Goal: Task Accomplishment & Management: Use online tool/utility

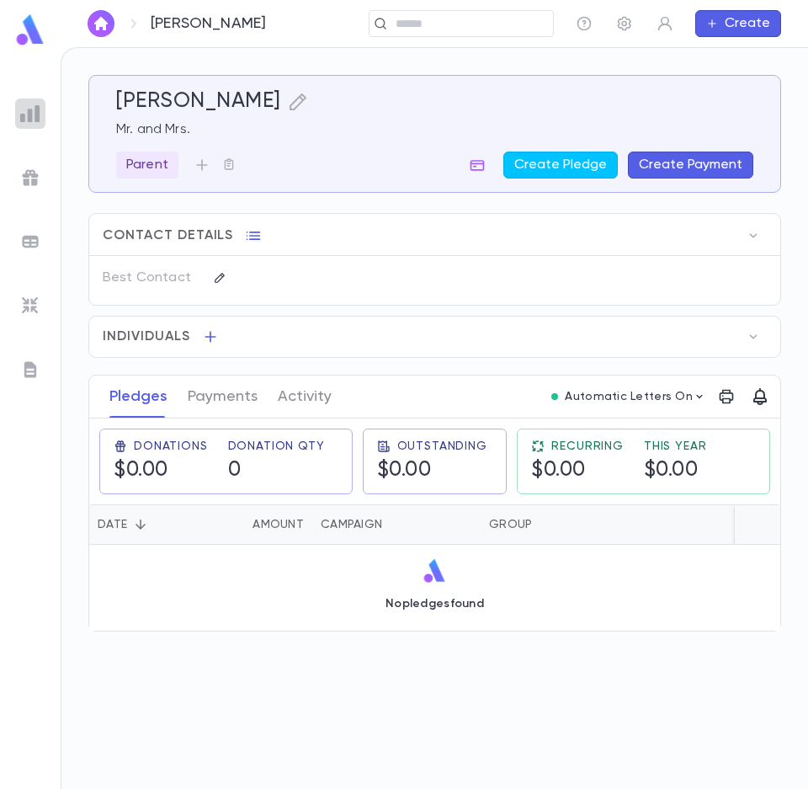
click at [35, 111] on img at bounding box center [30, 114] width 20 height 20
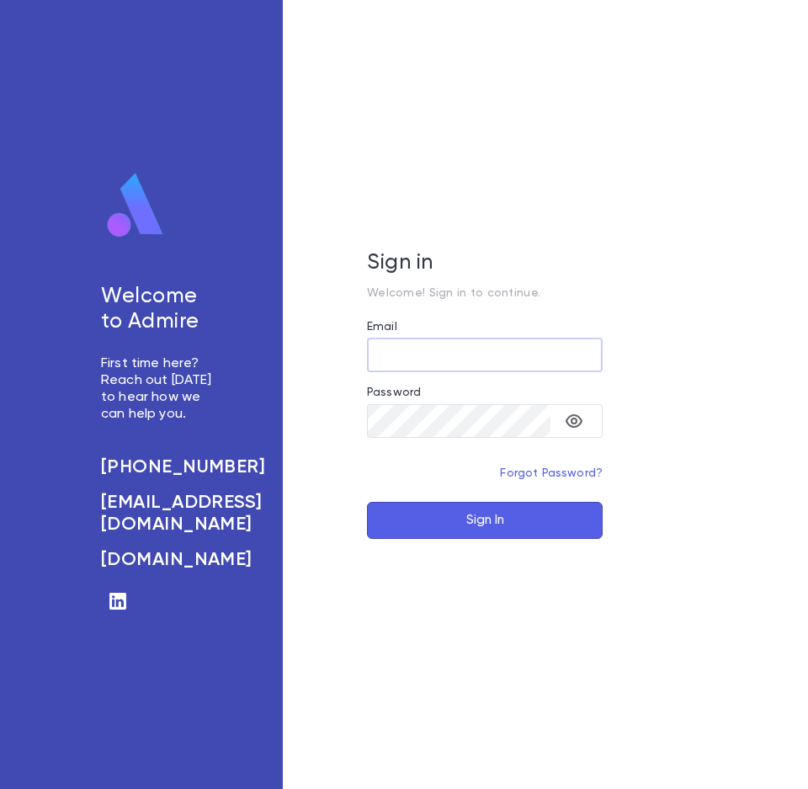
type input "**********"
click at [467, 521] on button "Sign In" at bounding box center [485, 520] width 236 height 37
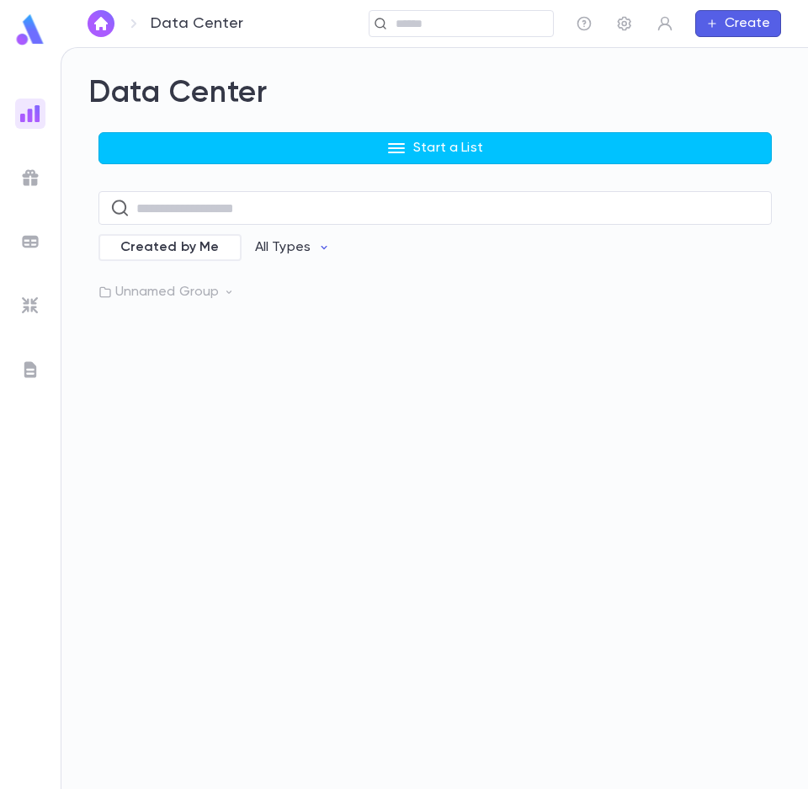
click at [35, 109] on img at bounding box center [30, 114] width 20 height 20
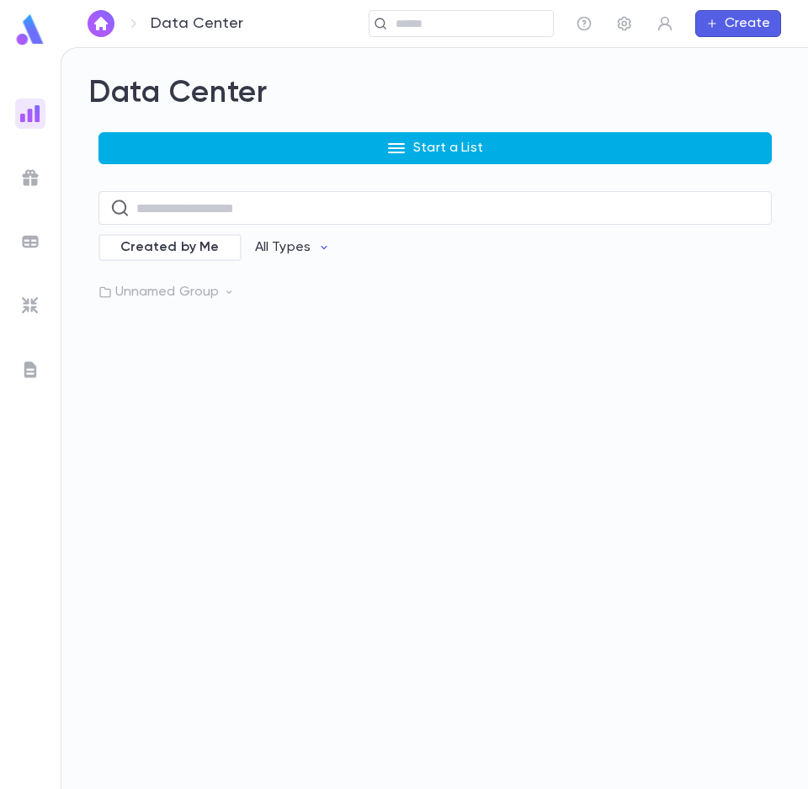
click at [467, 152] on p "Start a List" at bounding box center [448, 148] width 70 height 17
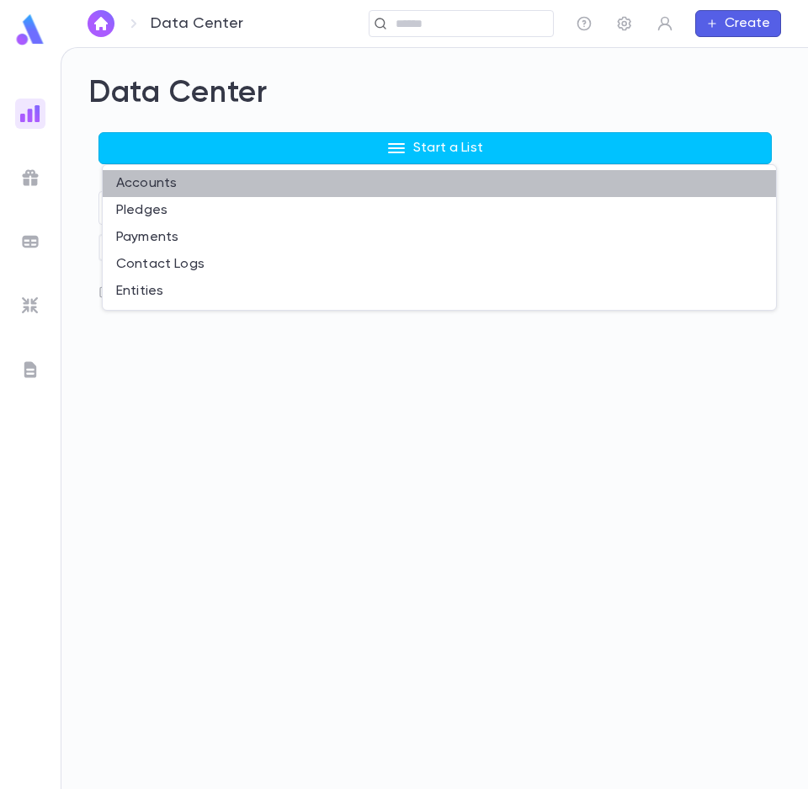
click at [168, 186] on li "Accounts" at bounding box center [440, 183] width 674 height 27
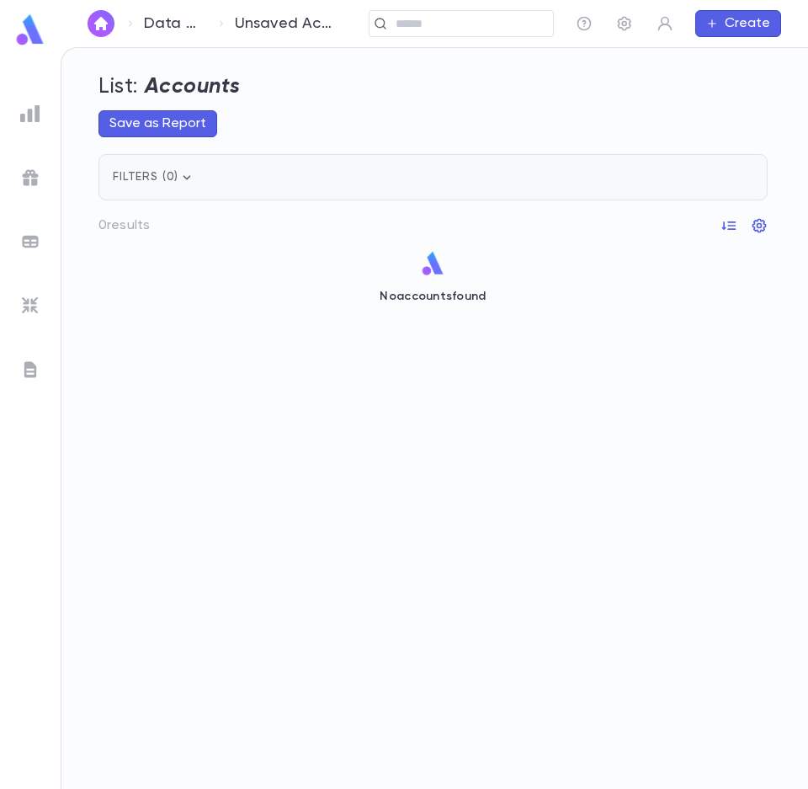
click at [180, 174] on icon "button" at bounding box center [187, 177] width 17 height 17
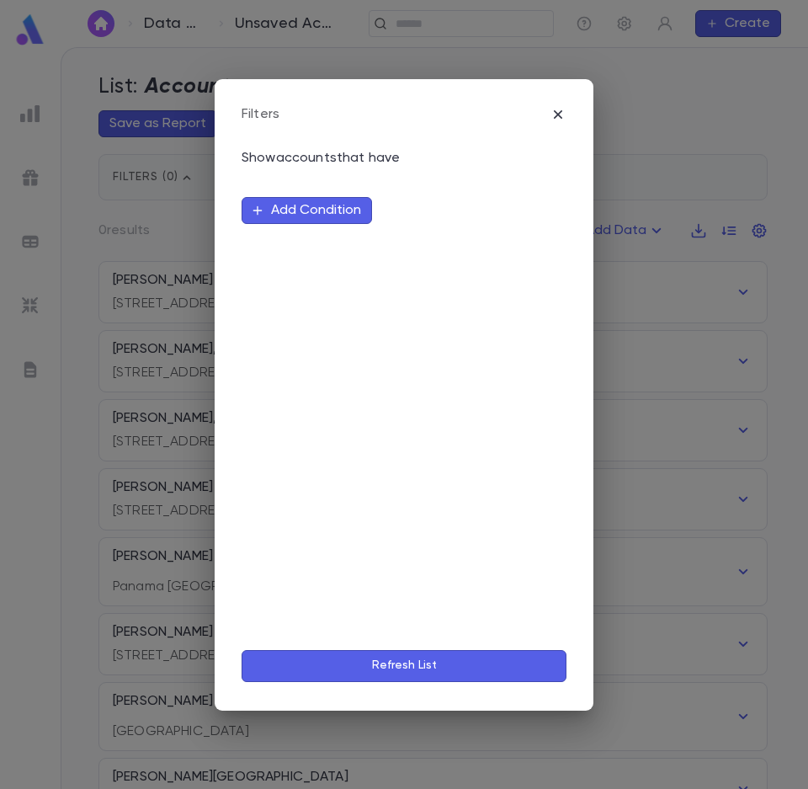
click at [289, 208] on button "Add Condition" at bounding box center [307, 210] width 131 height 27
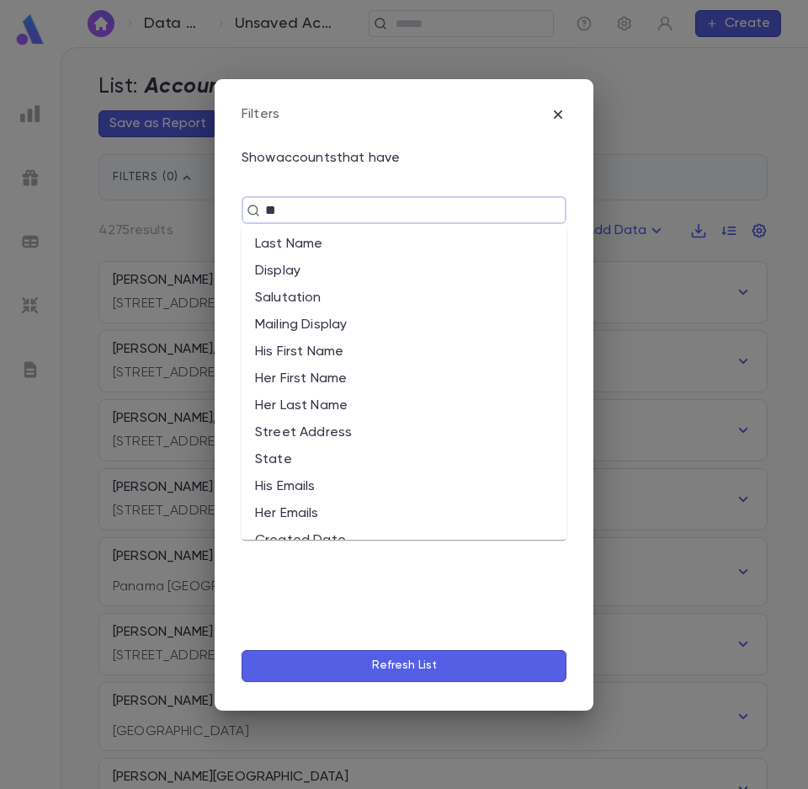
type input "***"
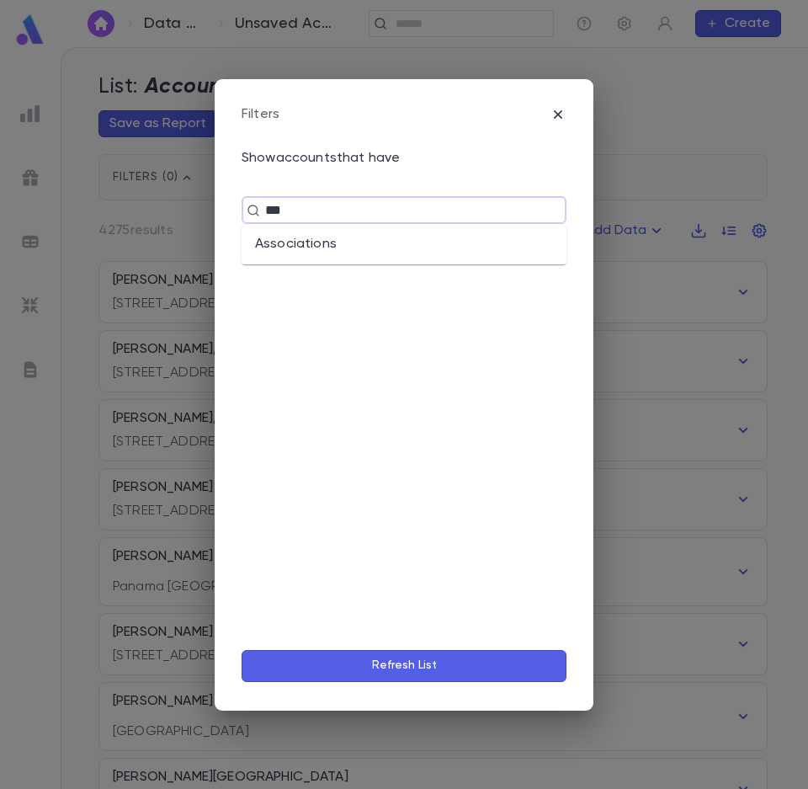
click at [280, 246] on li "Associations" at bounding box center [404, 244] width 325 height 27
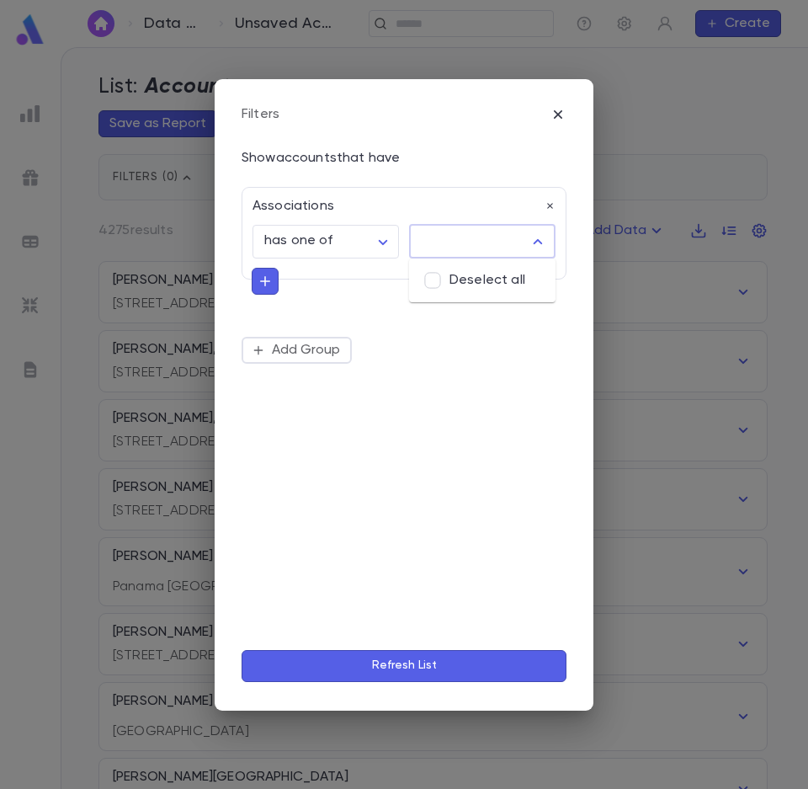
click at [477, 236] on input "text" at bounding box center [470, 242] width 106 height 32
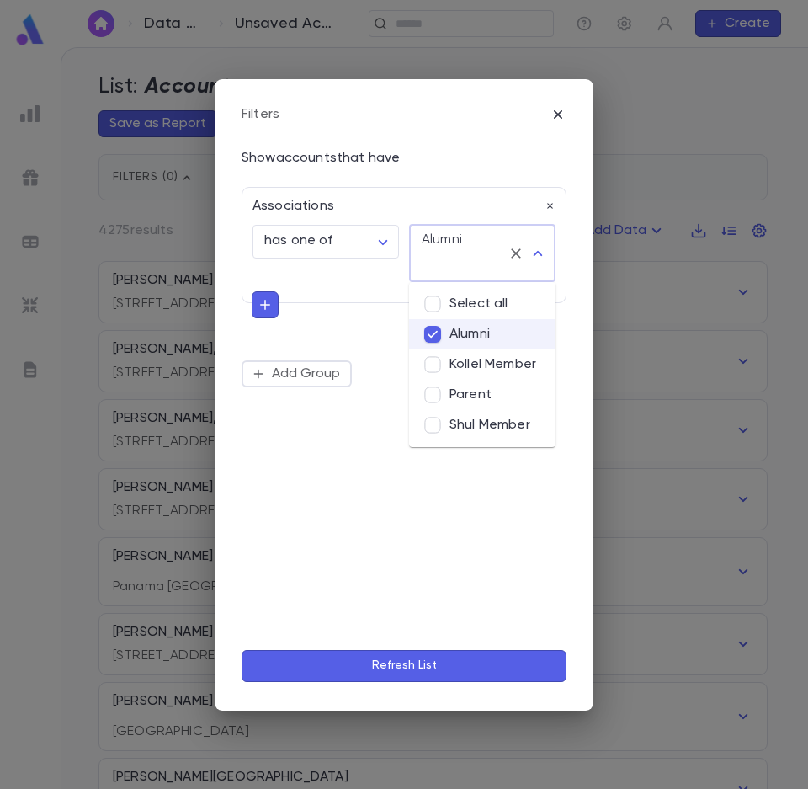
click at [407, 664] on button "Refresh List" at bounding box center [404, 666] width 325 height 32
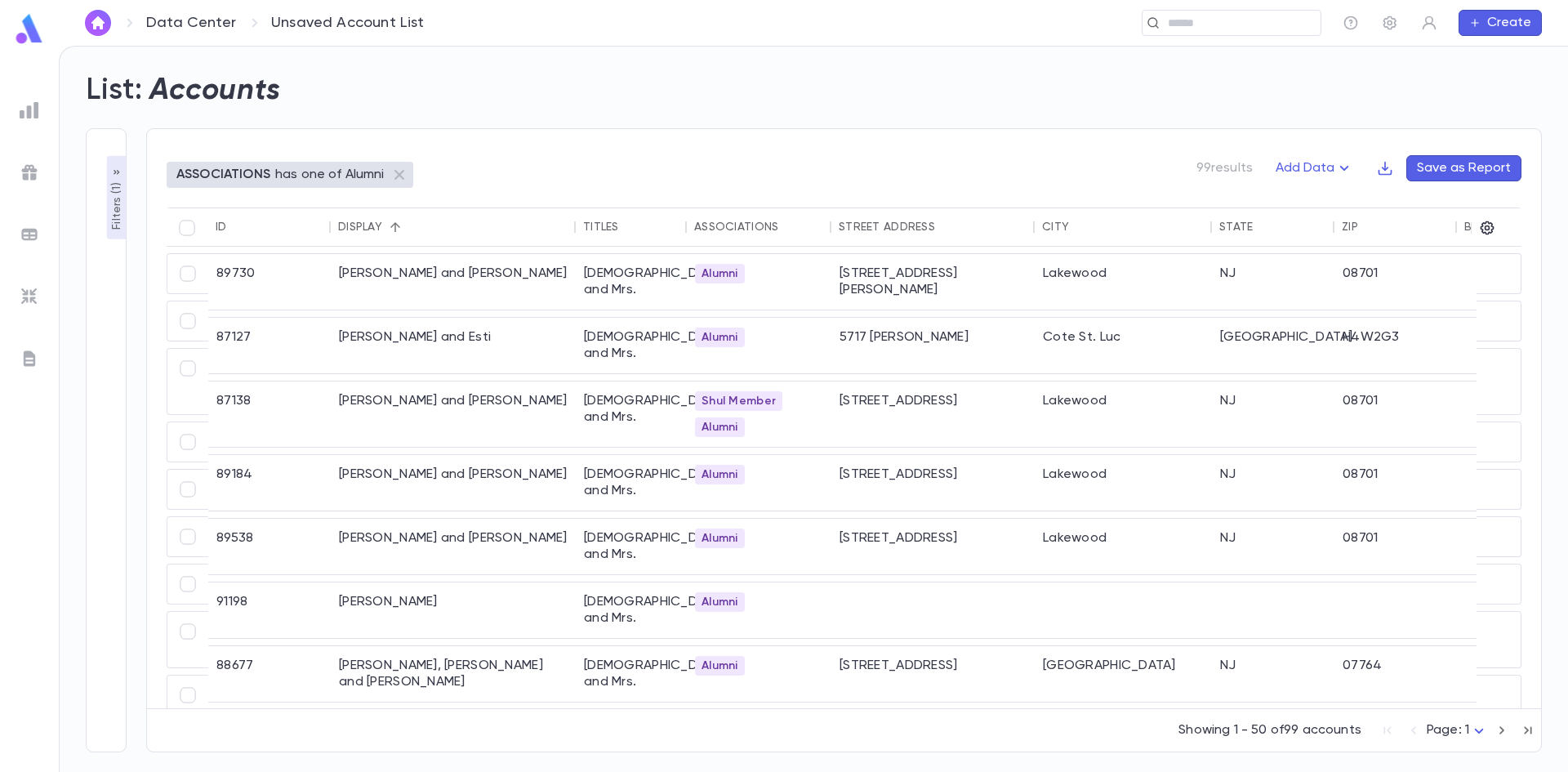
click at [784, 168] on icon "button" at bounding box center [1344, 168] width 19 height 19
click at [784, 168] on div at bounding box center [784, 386] width 1568 height 772
click at [784, 226] on icon "button" at bounding box center [1488, 228] width 14 height 14
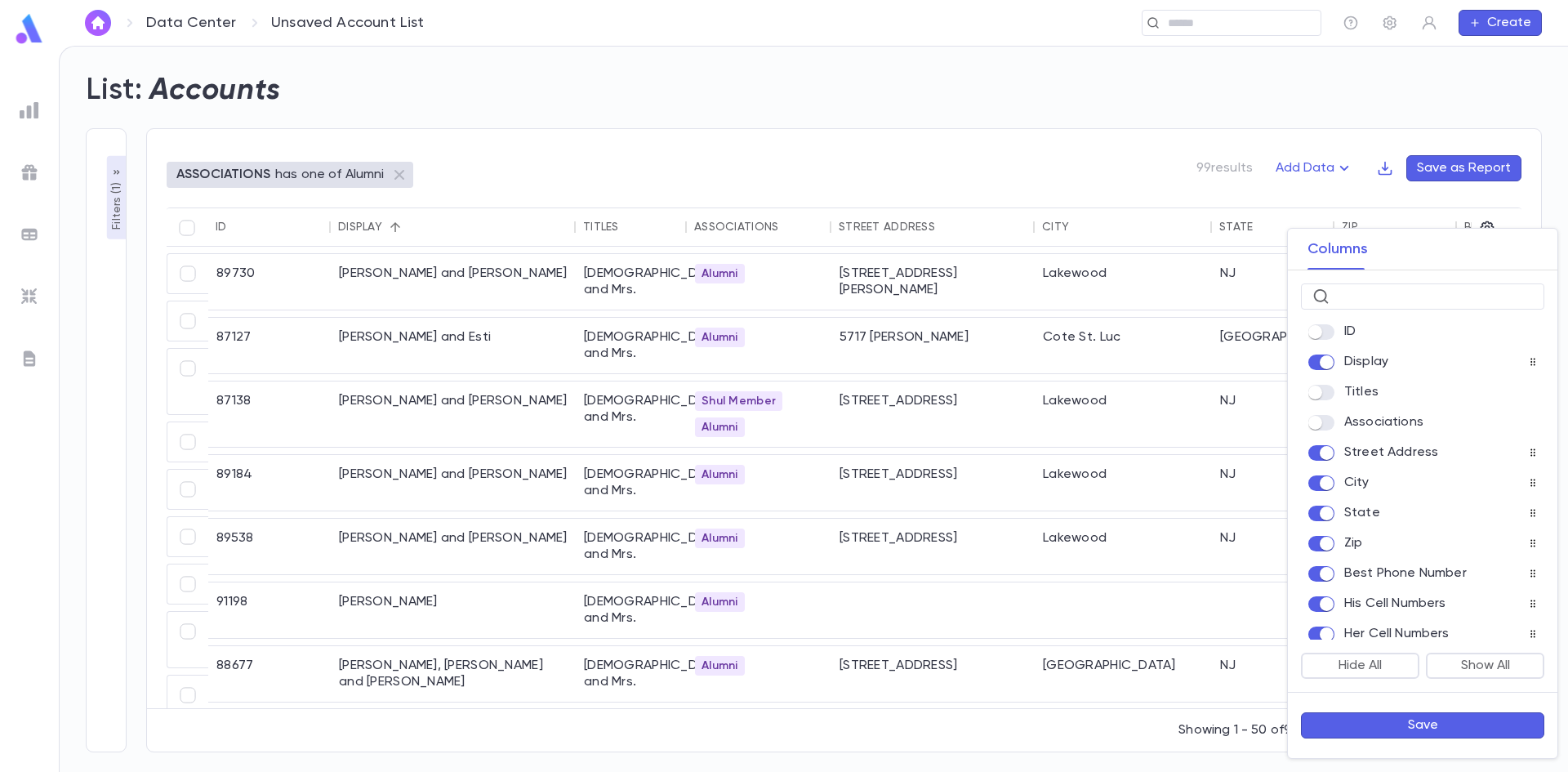
click at [784, 464] on div "Street Address" at bounding box center [1422, 453] width 243 height 23
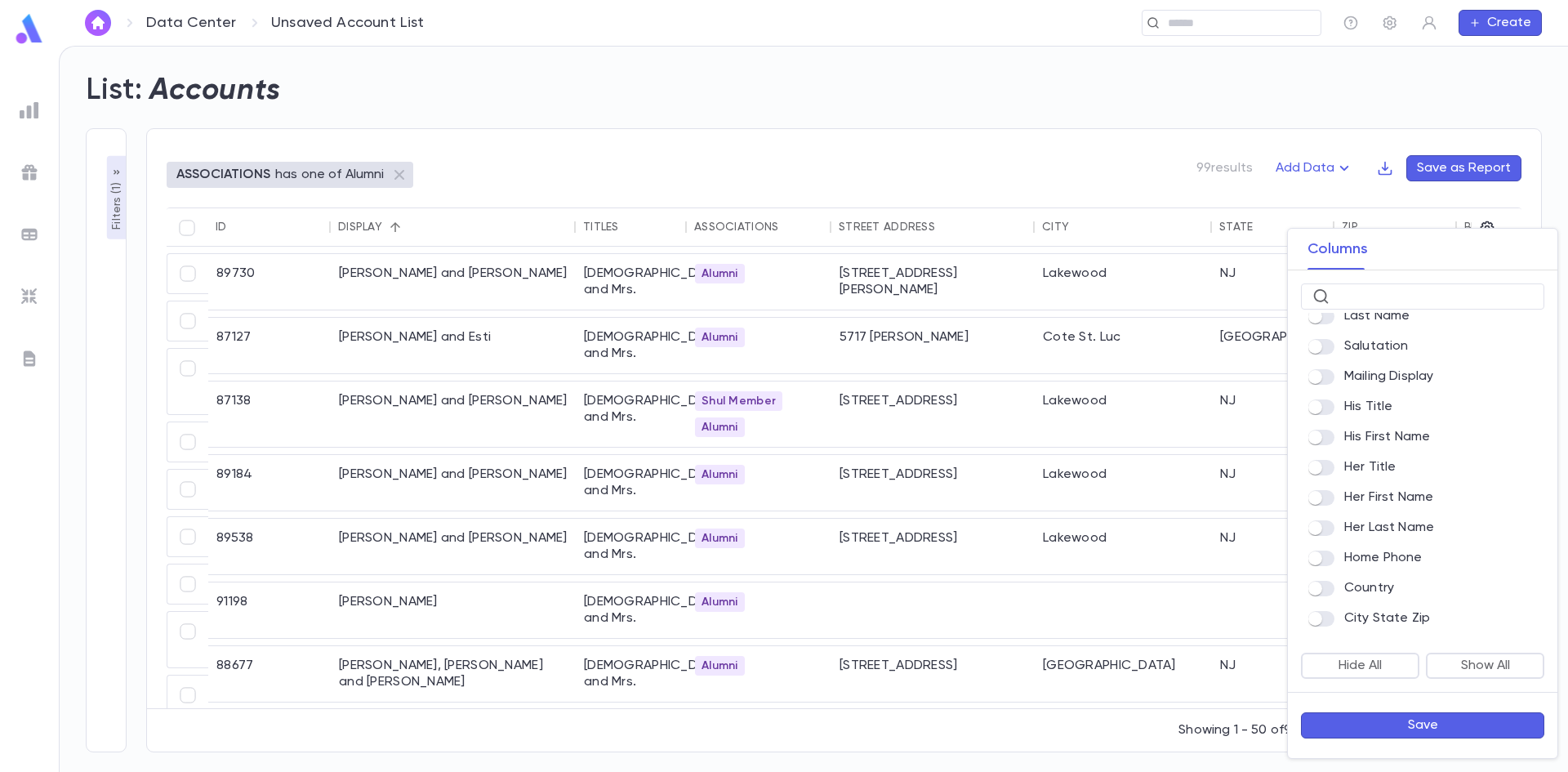
scroll to position [490, 0]
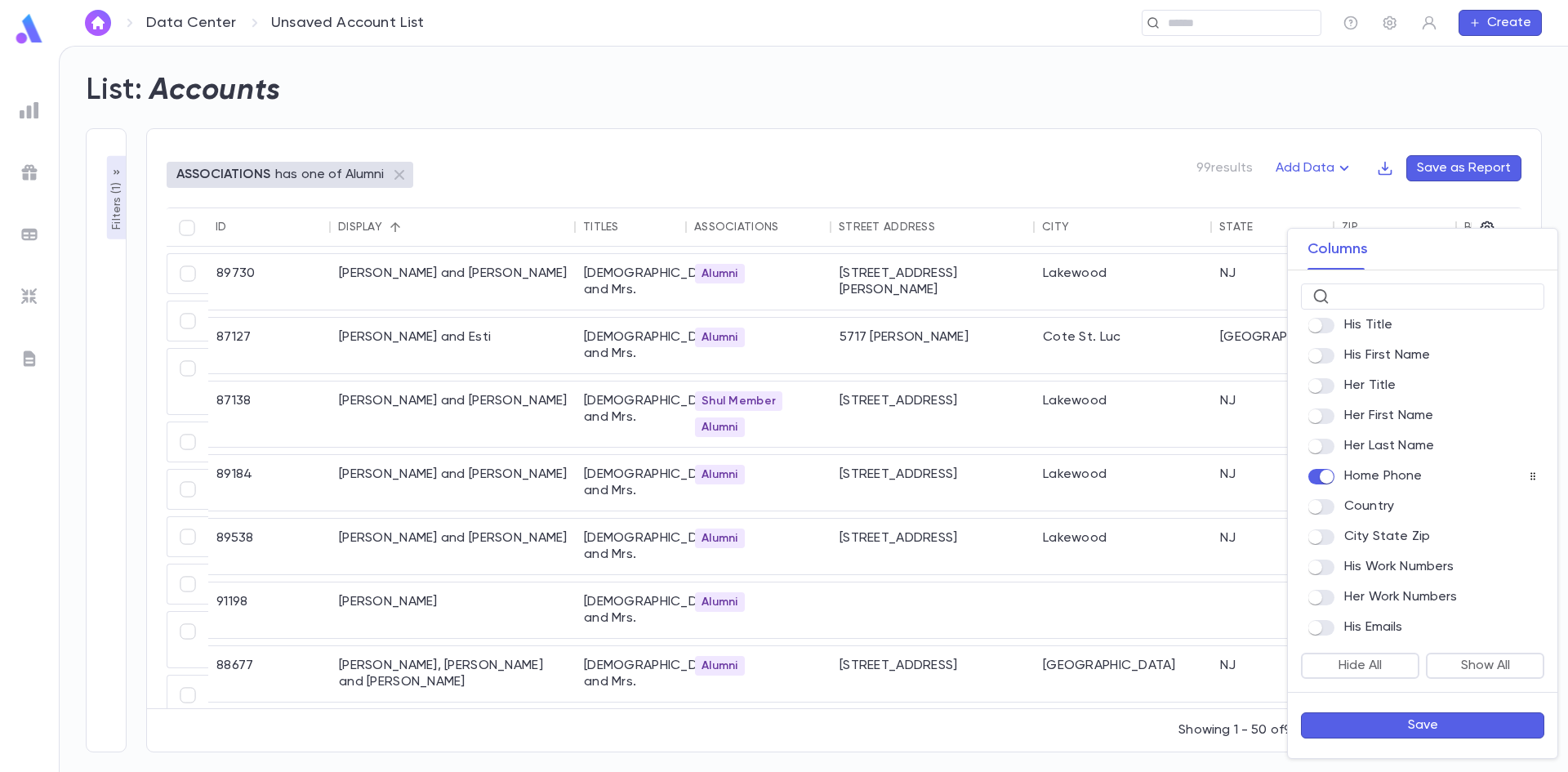
click at [784, 729] on button "Save" at bounding box center [1422, 724] width 243 height 26
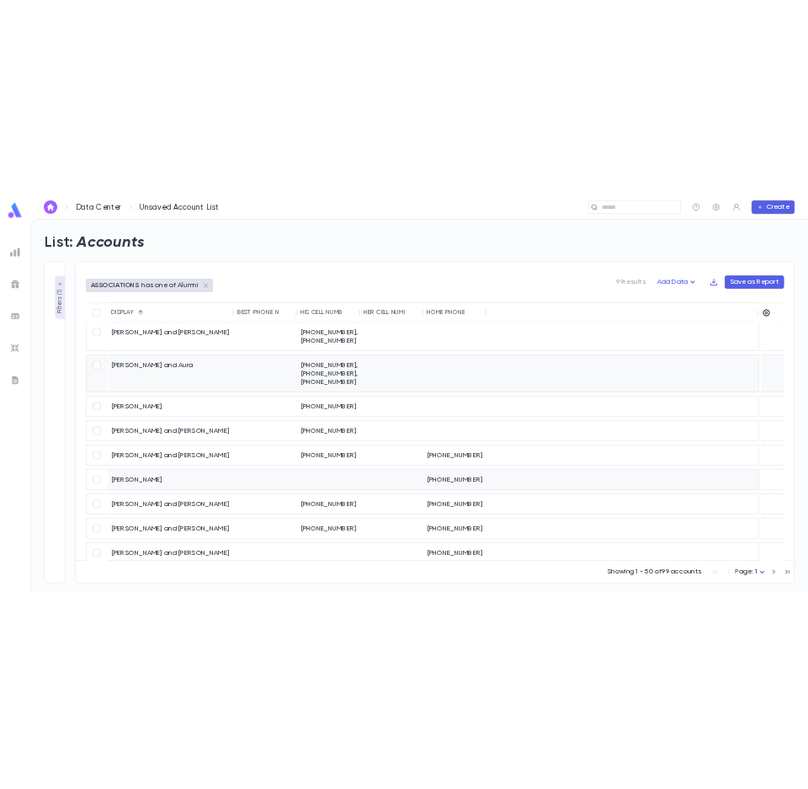
scroll to position [1970, 0]
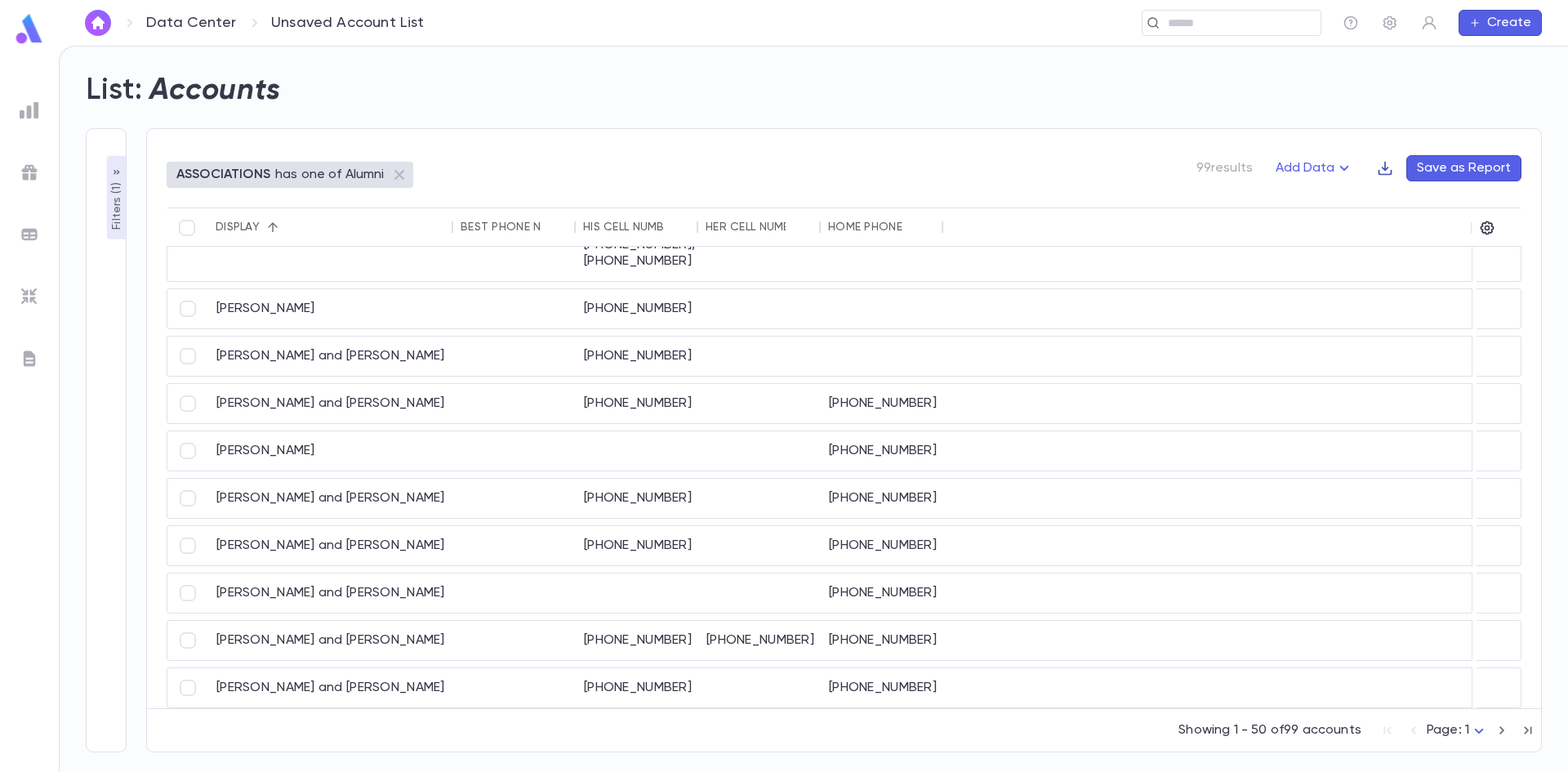
click at [784, 173] on icon "button" at bounding box center [1385, 168] width 16 height 16
click at [784, 204] on li "Download CSV" at bounding box center [1441, 200] width 117 height 26
